Goal: Contribute content

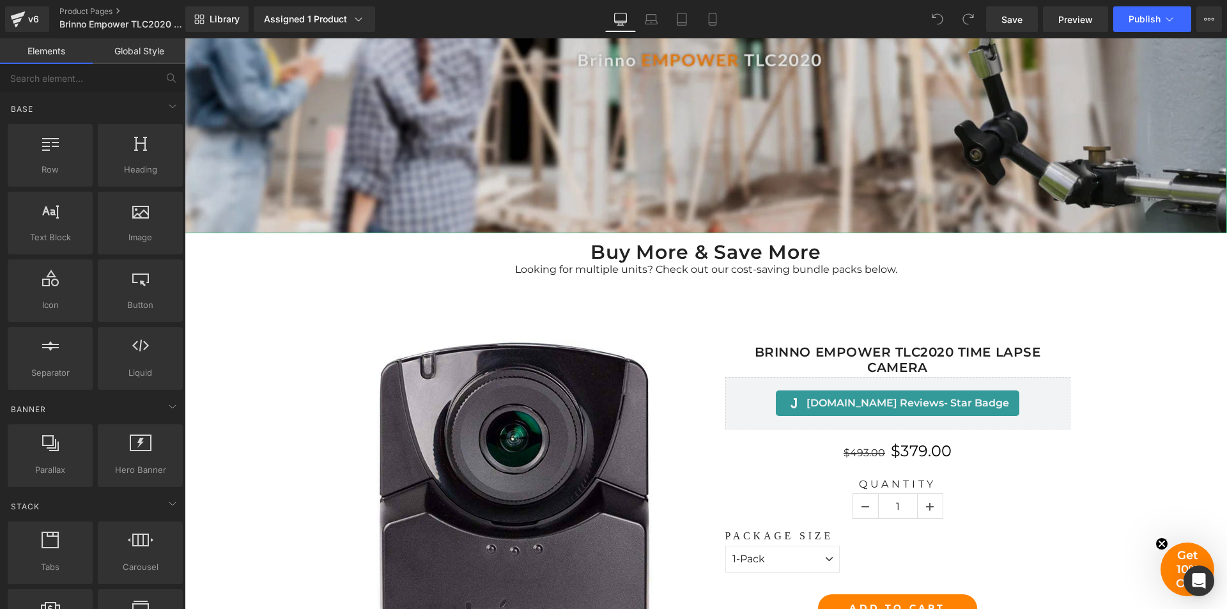
scroll to position [447, 0]
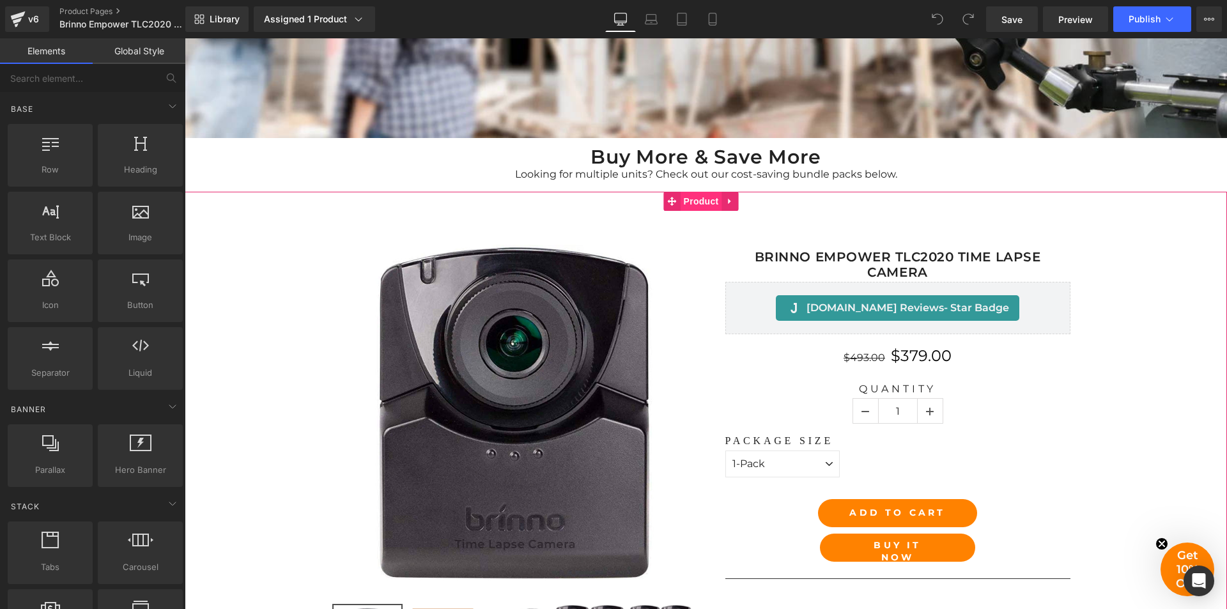
click at [710, 195] on span "Product" at bounding box center [702, 201] width 42 height 19
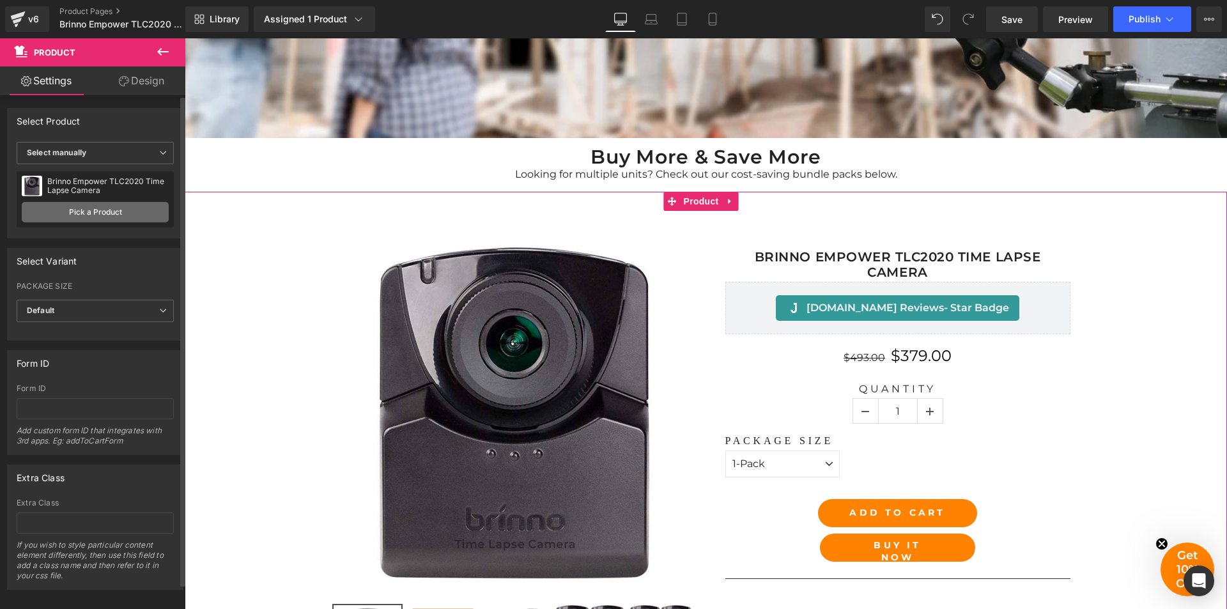
click at [96, 208] on link "Pick a Product" at bounding box center [95, 212] width 147 height 20
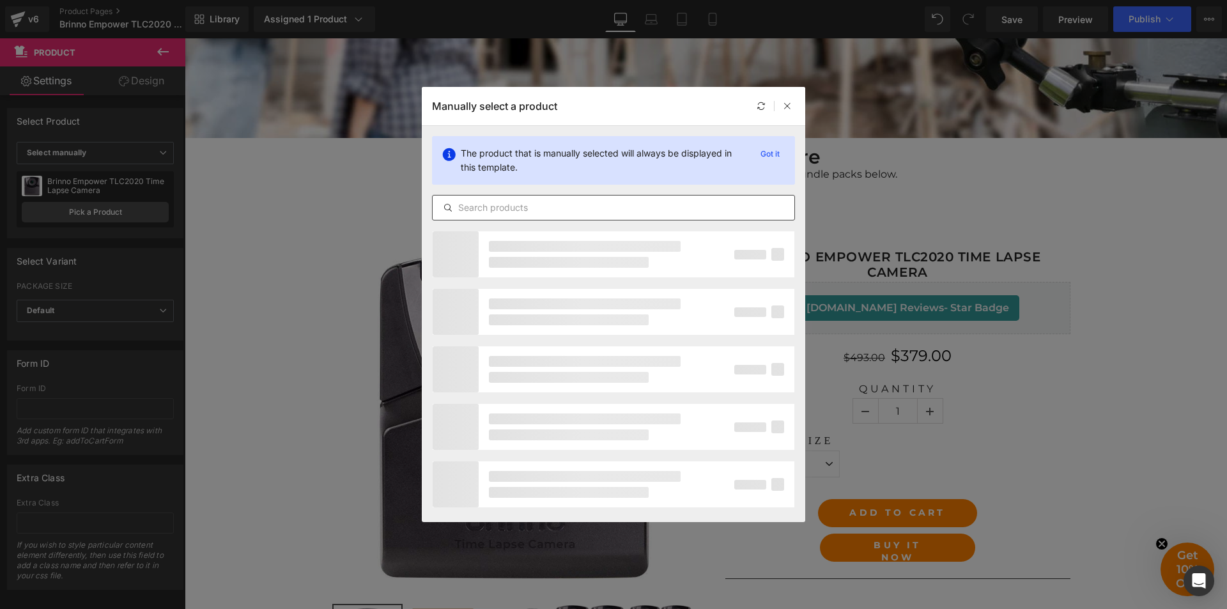
click at [566, 209] on input "text" at bounding box center [614, 207] width 362 height 15
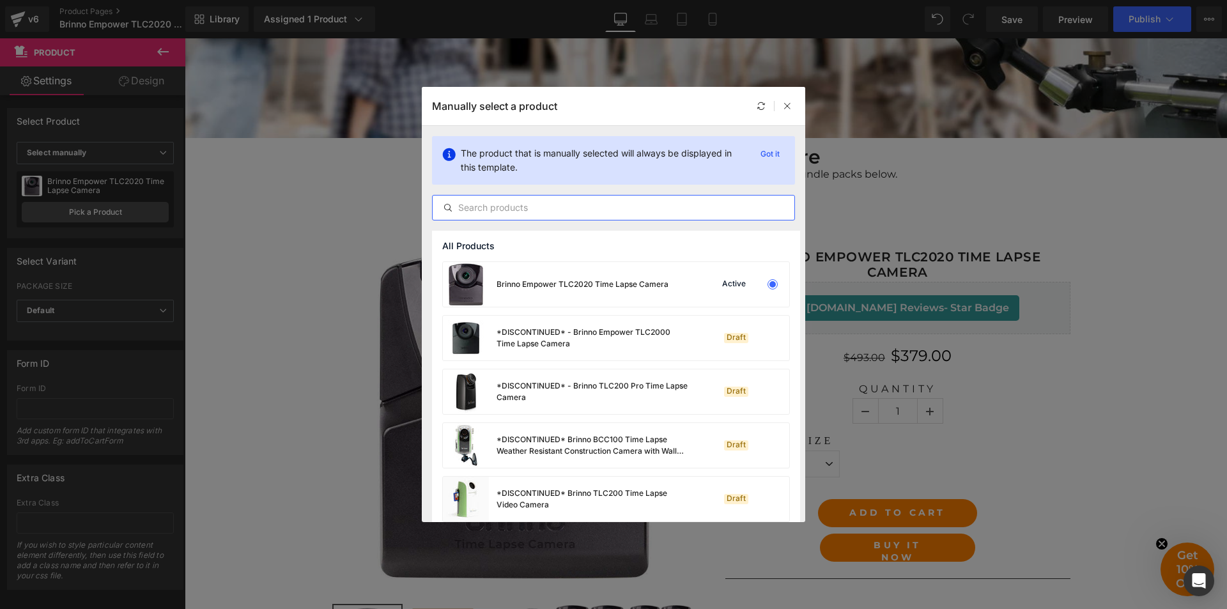
paste input "Brinno Empower TLC2020 Time Lapse Camera"
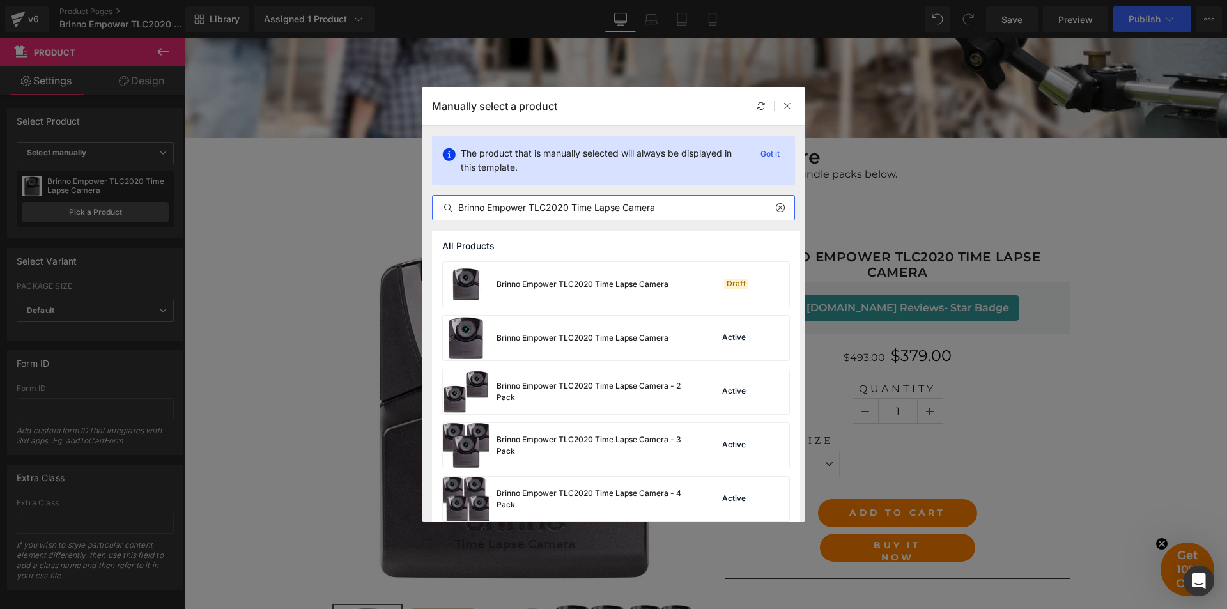
type input "Brinno Empower TLC2020 Time Lapse Camera"
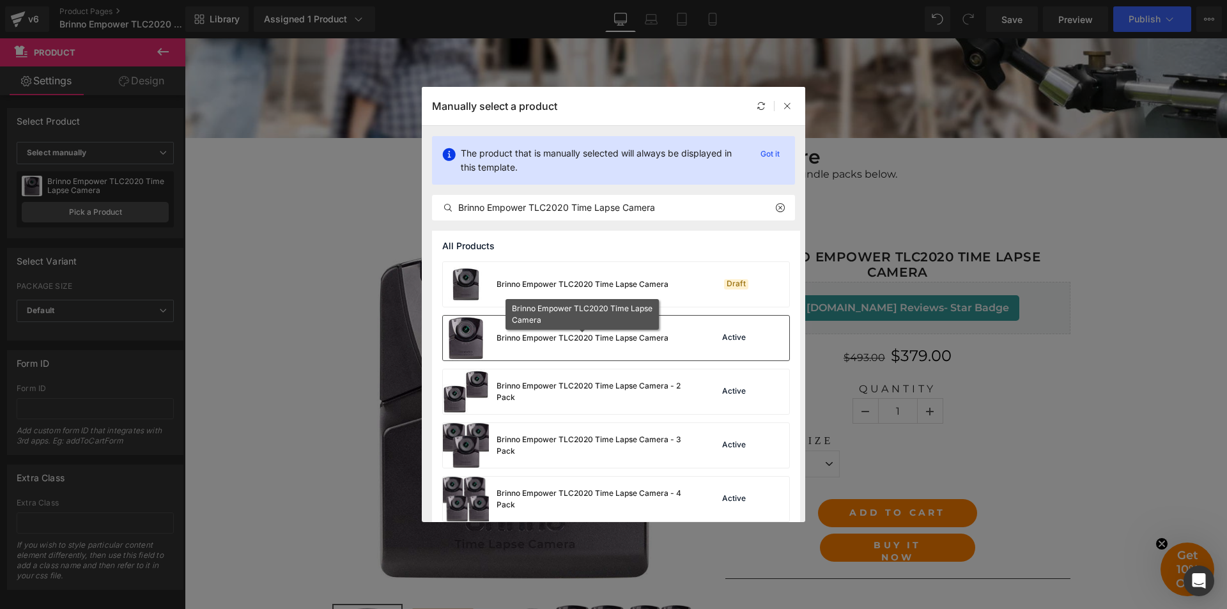
click at [632, 343] on div "Brinno Empower TLC2020 Time Lapse Camera" at bounding box center [583, 338] width 172 height 12
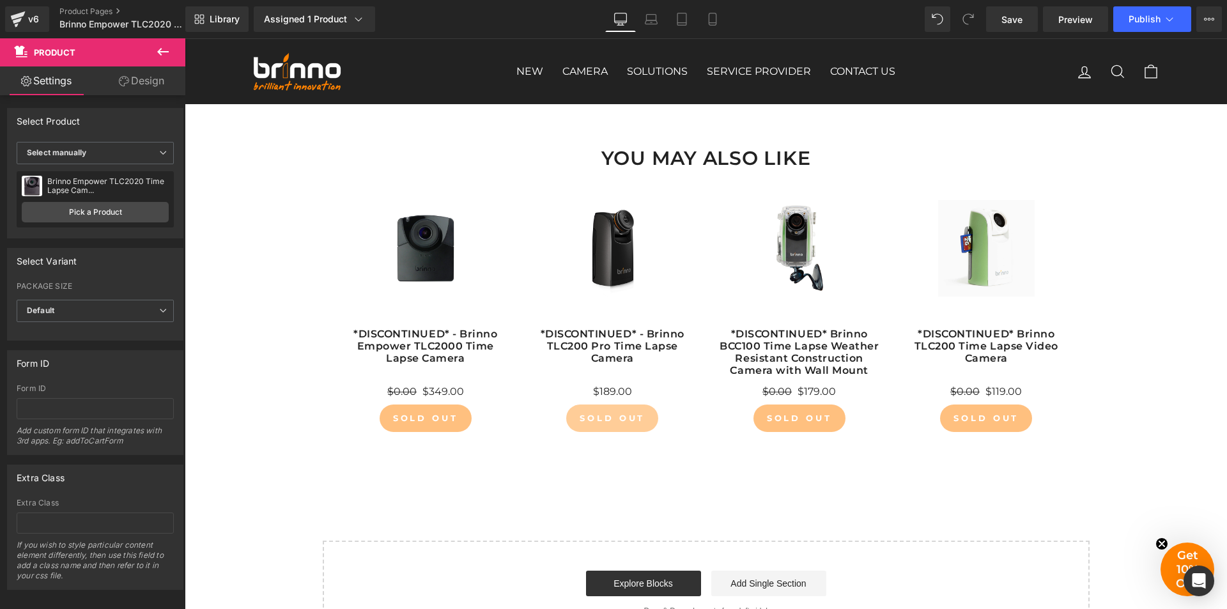
scroll to position [8118, 0]
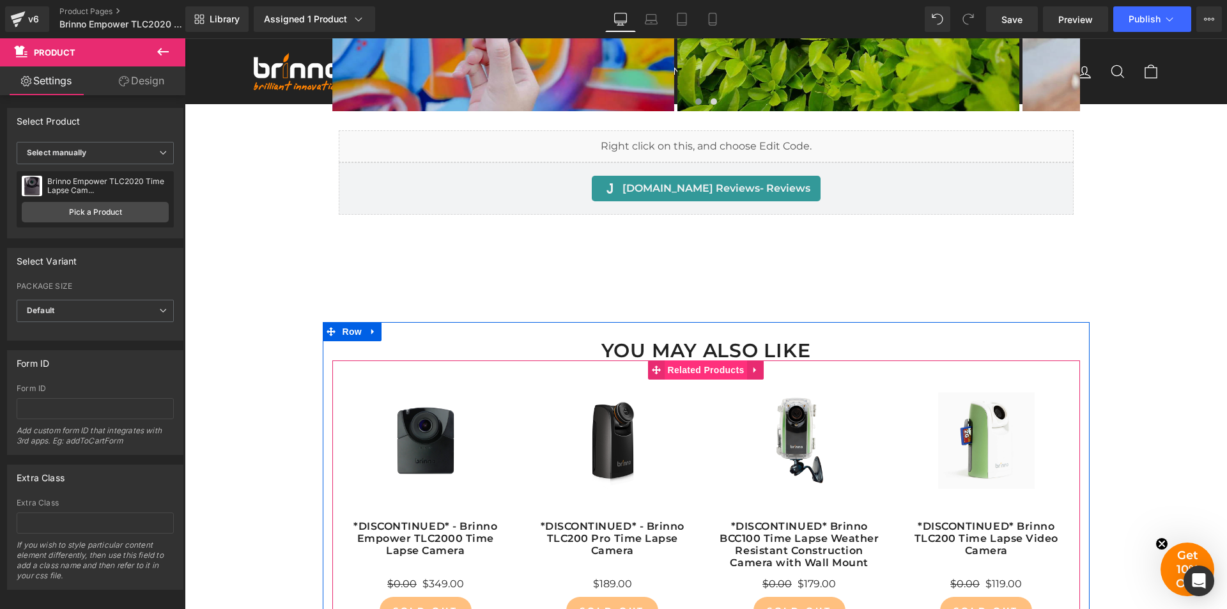
click at [696, 361] on span "Related Products" at bounding box center [706, 370] width 83 height 19
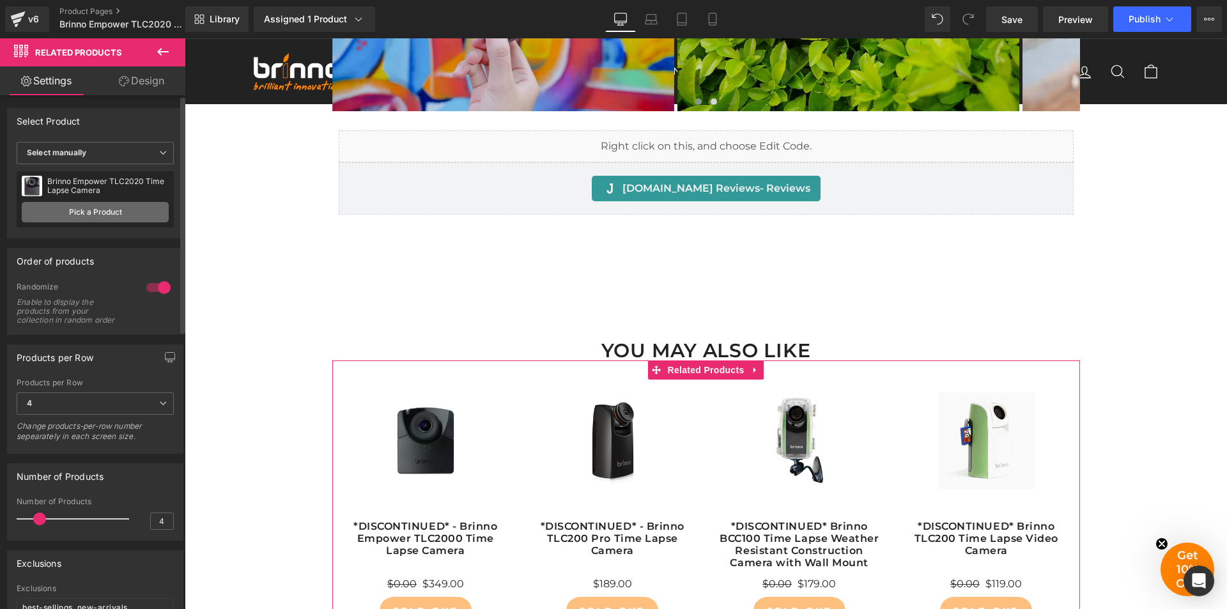
click at [97, 212] on link "Pick a Product" at bounding box center [95, 212] width 147 height 20
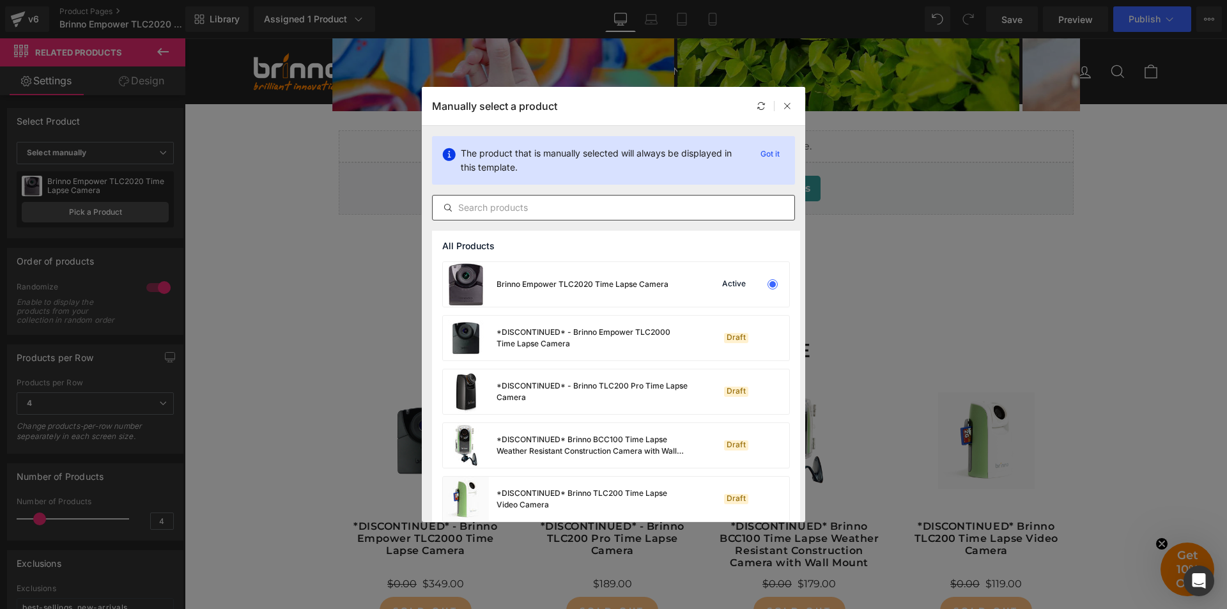
click at [619, 214] on input "text" at bounding box center [614, 207] width 362 height 15
paste input "Brinno Empower TLC2020 Time Lapse Camera"
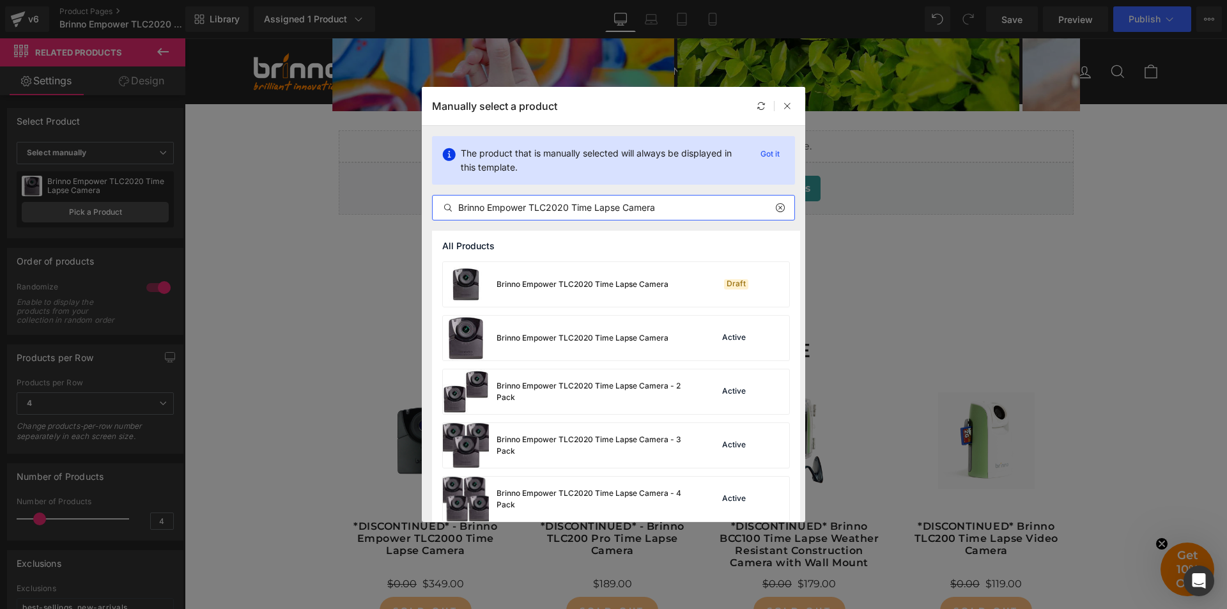
type input "Brinno Empower TLC2020 Time Lapse Camera"
click at [605, 332] on div "Brinno Empower TLC2020 Time Lapse Camera" at bounding box center [583, 338] width 172 height 12
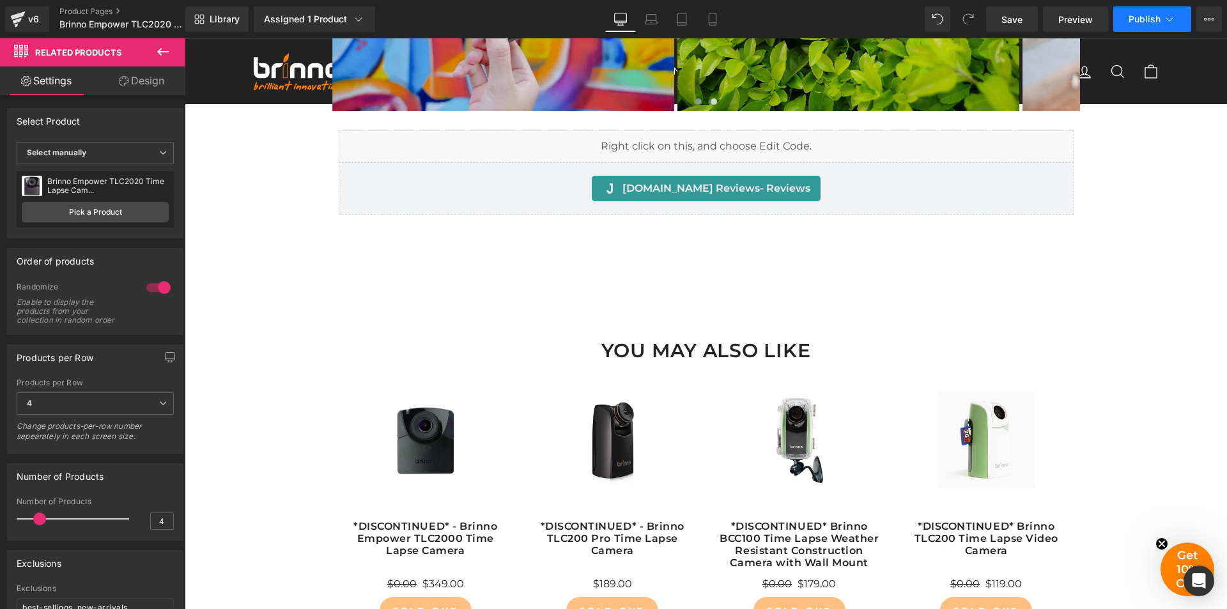
click at [1148, 17] on span "Publish" at bounding box center [1145, 19] width 32 height 10
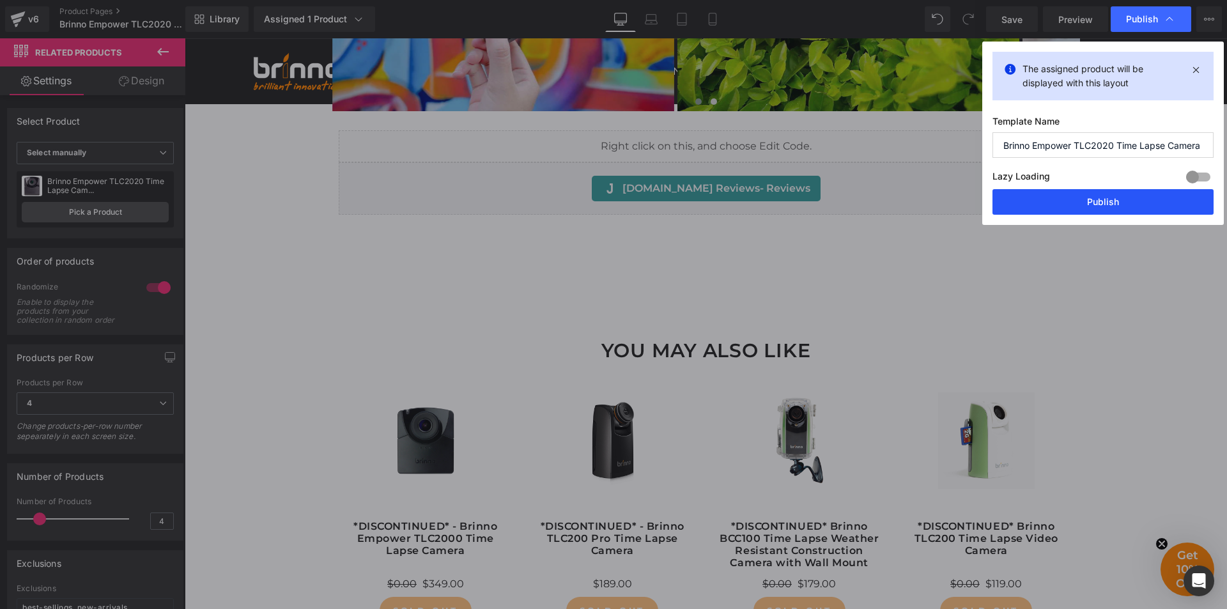
click at [1092, 199] on button "Publish" at bounding box center [1103, 202] width 221 height 26
